Goal: Task Accomplishment & Management: Complete application form

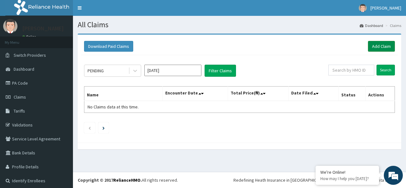
click at [377, 45] on link "Add Claim" at bounding box center [381, 46] width 27 height 11
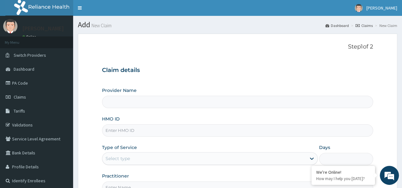
click at [240, 127] on input "HMO ID" at bounding box center [237, 130] width 271 height 12
paste input "DGC/10375/A"
type input "DGC/10375/A"
type input "Petros Foundation Hospital"
type input "DGC/10375/A"
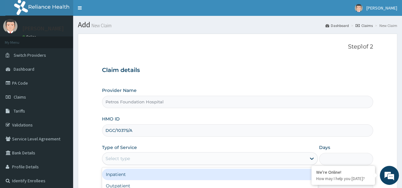
click at [237, 157] on div "Select type" at bounding box center [203, 159] width 203 height 10
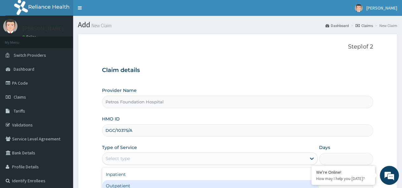
click at [236, 181] on div "Outpatient" at bounding box center [210, 185] width 216 height 11
type input "1"
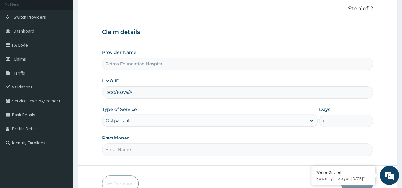
scroll to position [51, 0]
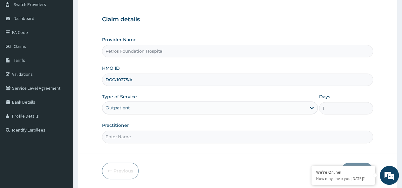
click at [322, 133] on input "Practitioner" at bounding box center [237, 137] width 271 height 12
type input "C"
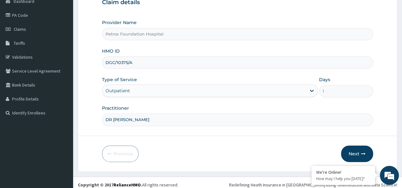
scroll to position [71, 0]
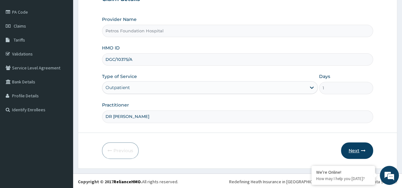
type input "DR PETER"
click at [357, 148] on button "Next" at bounding box center [357, 151] width 32 height 17
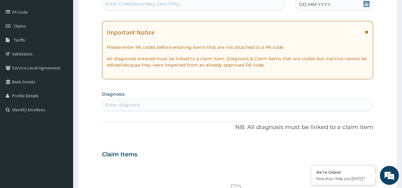
click at [264, 106] on div "Enter diagnosis" at bounding box center [237, 105] width 270 height 10
click at [367, 2] on icon at bounding box center [366, 4] width 6 height 6
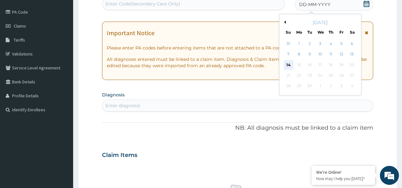
click at [289, 62] on div "14" at bounding box center [288, 65] width 10 height 10
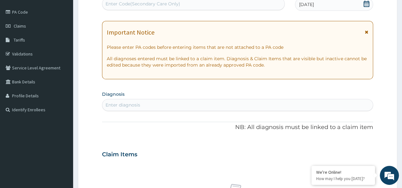
click at [249, 104] on div "Enter diagnosis" at bounding box center [237, 105] width 270 height 10
type input "M"
type input "ASTHENIA"
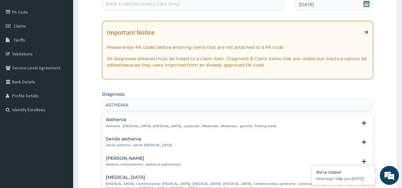
click at [224, 124] on p "Asthenia , General weakness , Debility , Lassitude , Weakness , Weakness - gene…" at bounding box center [191, 126] width 170 height 4
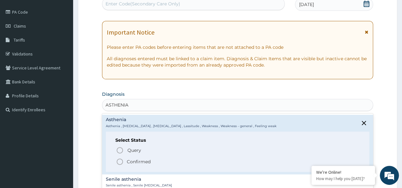
click at [120, 160] on icon "status option filled" at bounding box center [120, 162] width 8 height 8
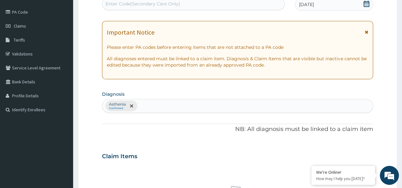
click at [186, 103] on div "Asthenia Confirmed" at bounding box center [237, 105] width 270 height 13
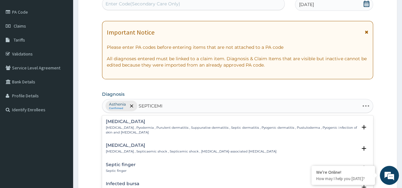
type input "SEPTICEMIA"
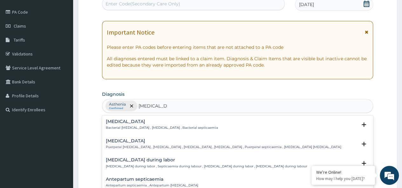
click at [159, 143] on div "Puerperal sepsis Puerperal septicemia , Puerperal fever , Puerperal sepsis , Ch…" at bounding box center [223, 144] width 235 height 11
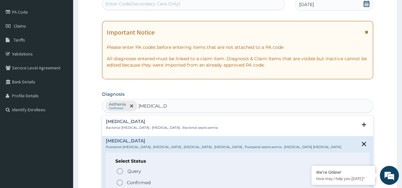
click at [155, 123] on h4 "Bacterial sepsis" at bounding box center [162, 121] width 112 height 5
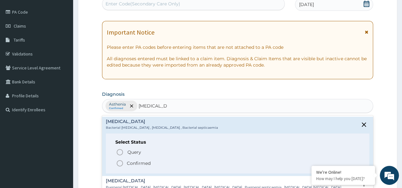
click at [122, 161] on circle "status option filled" at bounding box center [120, 164] width 6 height 6
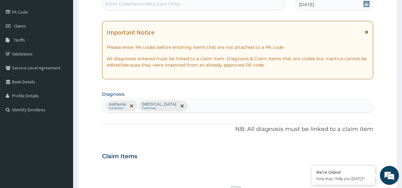
click at [205, 104] on div "Asthenia Confirmed Bacterial sepsis Confirmed" at bounding box center [237, 105] width 270 height 13
type input "INSOM"
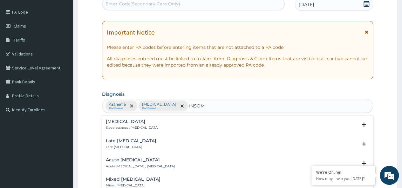
click at [137, 164] on p "Acute insomnia , Adjustment insomnia" at bounding box center [140, 166] width 69 height 4
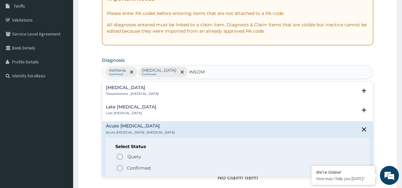
scroll to position [109, 0]
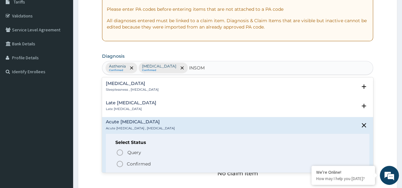
click at [121, 161] on circle "status option filled" at bounding box center [120, 164] width 6 height 6
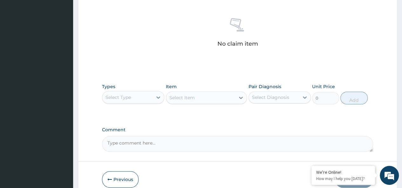
scroll to position [239, 0]
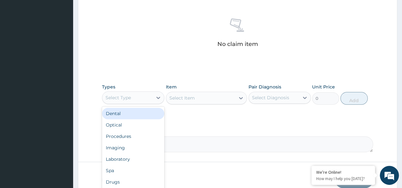
click at [151, 100] on div "Select Type" at bounding box center [127, 98] width 50 height 10
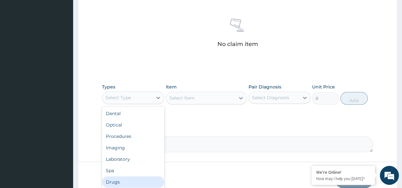
click at [151, 177] on div "Drugs" at bounding box center [133, 182] width 62 height 11
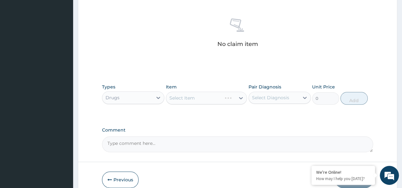
click at [199, 97] on div "Select Item" at bounding box center [206, 98] width 81 height 13
click at [216, 96] on div "Select Item" at bounding box center [206, 98] width 81 height 13
click at [221, 96] on div "Select Item" at bounding box center [200, 98] width 69 height 10
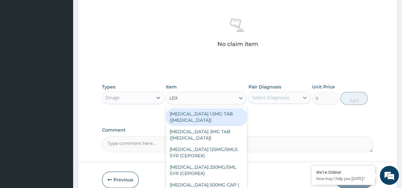
type input "LEXO"
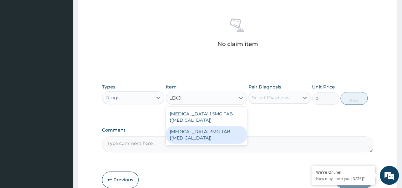
click at [204, 132] on div "BROMAZEPAM 3MG TAB (LEXOTAN)" at bounding box center [206, 135] width 81 height 18
type input "50"
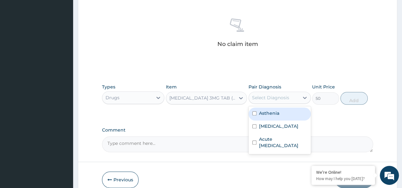
click at [269, 97] on div "Select Diagnosis" at bounding box center [270, 98] width 37 height 6
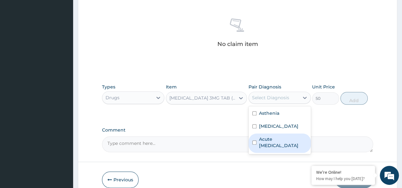
click at [276, 138] on label "Acute insomnia" at bounding box center [283, 142] width 48 height 13
checkbox input "true"
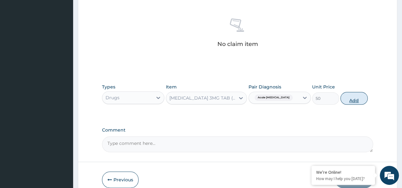
click at [354, 97] on button "Add" at bounding box center [353, 98] width 27 height 13
type input "0"
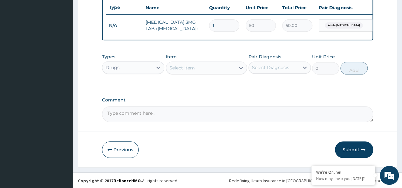
click at [225, 25] on input "1" at bounding box center [224, 25] width 30 height 12
type input "10"
type input "500.00"
type input "10"
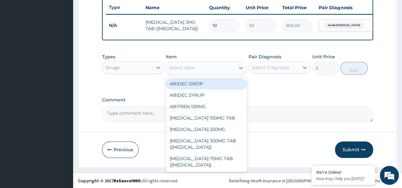
click at [184, 71] on div "Select Item" at bounding box center [181, 68] width 25 height 6
type input "D"
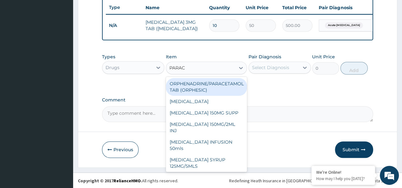
type input "PARACE"
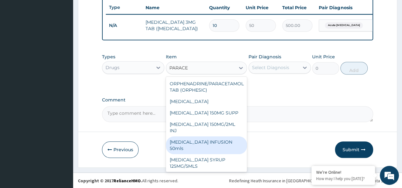
click at [204, 152] on div "PARACETAMOL INFUSION 50mls" at bounding box center [206, 146] width 81 height 18
type input "600"
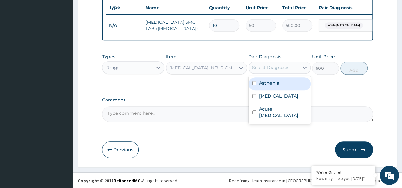
click at [279, 68] on div "Select Diagnosis" at bounding box center [274, 68] width 50 height 10
click at [272, 86] on label "Asthenia" at bounding box center [269, 83] width 20 height 6
checkbox input "true"
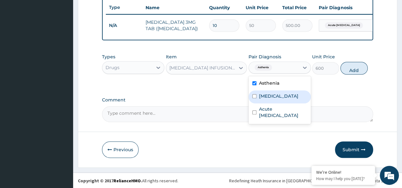
click at [274, 97] on label "Bacterial sepsis" at bounding box center [278, 96] width 39 height 6
checkbox input "true"
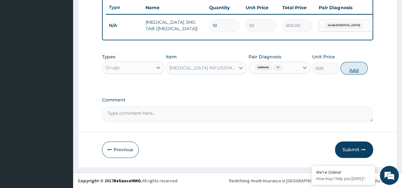
click at [352, 74] on button "Add" at bounding box center [353, 68] width 27 height 13
type input "0"
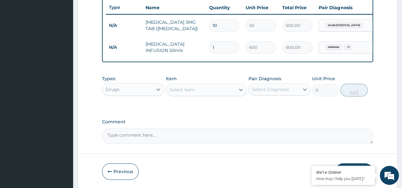
type input "2"
type input "1200.00"
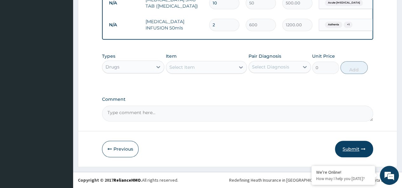
click at [354, 150] on button "Submit" at bounding box center [354, 149] width 38 height 17
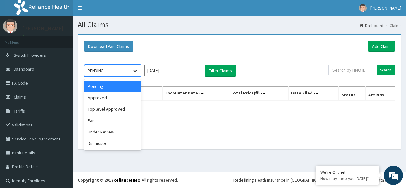
click at [135, 73] on icon at bounding box center [135, 71] width 6 height 6
click at [129, 97] on div "Approved" at bounding box center [112, 97] width 57 height 11
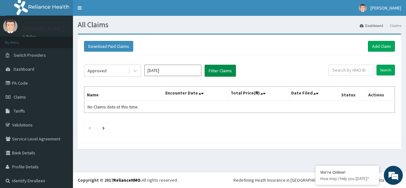
click at [215, 70] on button "Filter Claims" at bounding box center [220, 71] width 31 height 12
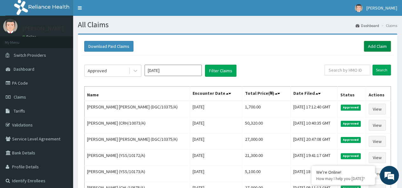
click at [379, 43] on link "Add Claim" at bounding box center [376, 46] width 27 height 11
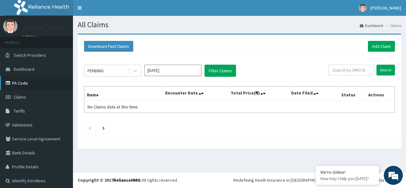
click at [21, 81] on link "PA Code" at bounding box center [36, 83] width 73 height 14
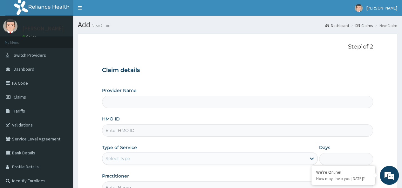
click at [214, 128] on input "HMO ID" at bounding box center [237, 130] width 271 height 12
type input "Petros Foundation Hospital"
paste input "DGC/10375/A"
type input "DGC/10375/A"
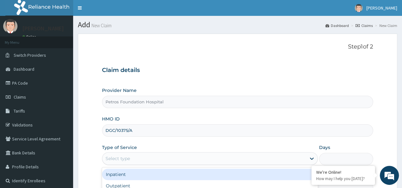
click at [215, 157] on div "Select type" at bounding box center [203, 159] width 203 height 10
click at [212, 175] on div "Inpatient" at bounding box center [210, 174] width 216 height 11
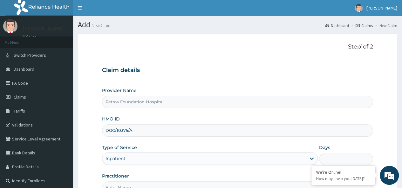
click at [341, 156] on input "Days" at bounding box center [346, 159] width 54 height 12
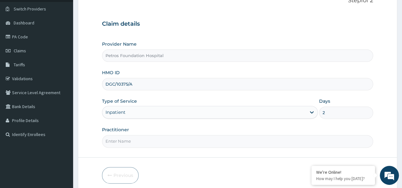
scroll to position [51, 0]
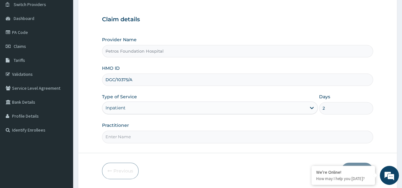
type input "2"
click at [292, 135] on input "Practitioner" at bounding box center [237, 137] width 271 height 12
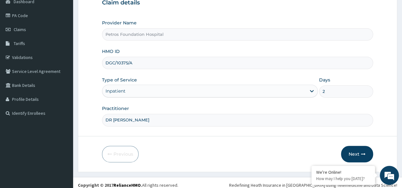
scroll to position [71, 0]
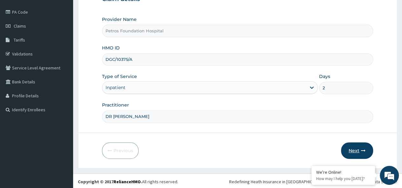
type input "DR PETER"
click at [356, 149] on button "Next" at bounding box center [357, 151] width 32 height 17
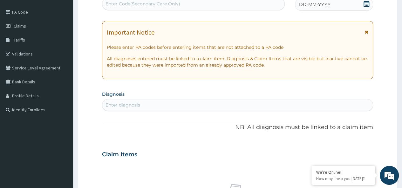
click at [245, 1] on div "Enter Code(Secondary Care Only)" at bounding box center [193, 4] width 182 height 10
click at [166, 3] on div "Enter Code(Secondary Care Only)" at bounding box center [142, 4] width 75 height 6
paste input "PA/72AD80"
type input "PA/72AD80"
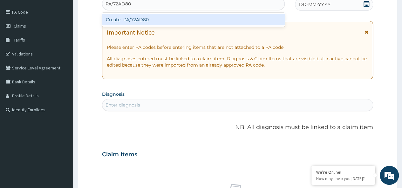
click at [168, 19] on div "Create "PA/72AD80"" at bounding box center [193, 19] width 182 height 11
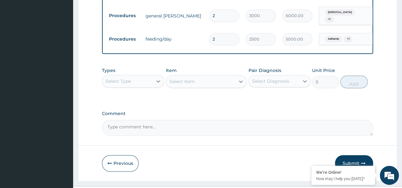
scroll to position [397, 0]
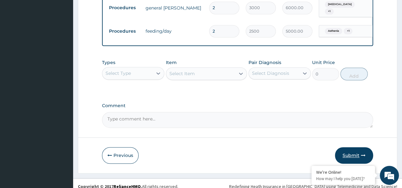
click at [354, 148] on button "Submit" at bounding box center [354, 155] width 38 height 17
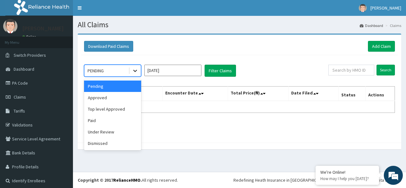
click at [137, 72] on icon at bounding box center [135, 71] width 6 height 6
click at [126, 95] on div "Approved" at bounding box center [112, 97] width 57 height 11
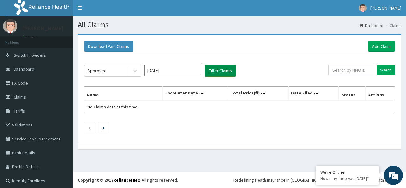
click at [213, 73] on button "Filter Claims" at bounding box center [220, 71] width 31 height 12
